Goal: Task Accomplishment & Management: Use online tool/utility

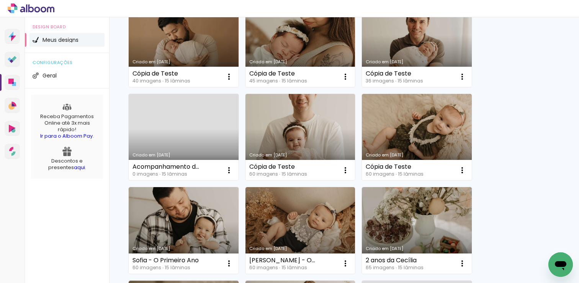
scroll to position [93, 0]
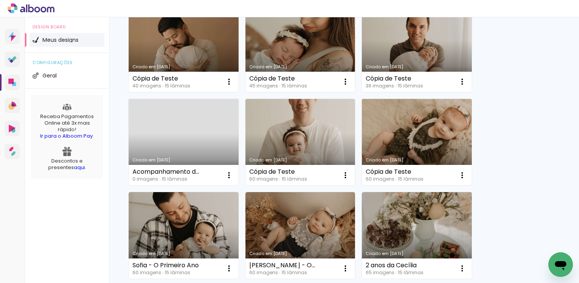
click at [428, 127] on link "Criado em [DATE]" at bounding box center [417, 142] width 110 height 87
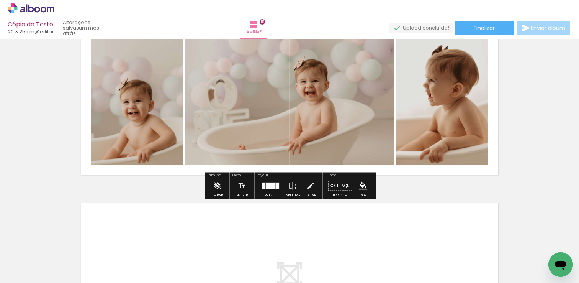
scroll to position [2645, 0]
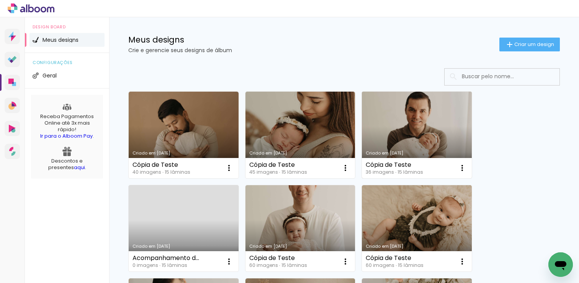
scroll to position [8, 0]
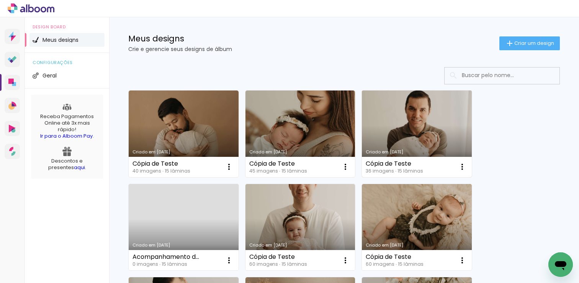
click at [404, 106] on link "Criado em [DATE]" at bounding box center [417, 133] width 110 height 87
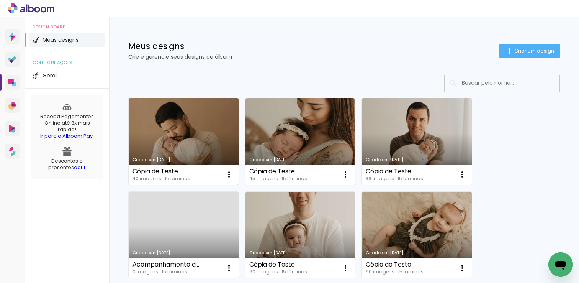
click at [172, 112] on link "Criado em [DATE]" at bounding box center [184, 141] width 110 height 87
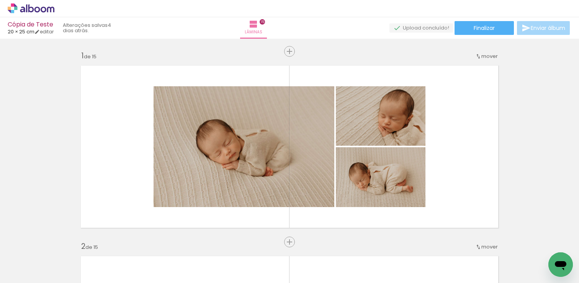
scroll to position [0, 815]
